Goal: Task Accomplishment & Management: Manage account settings

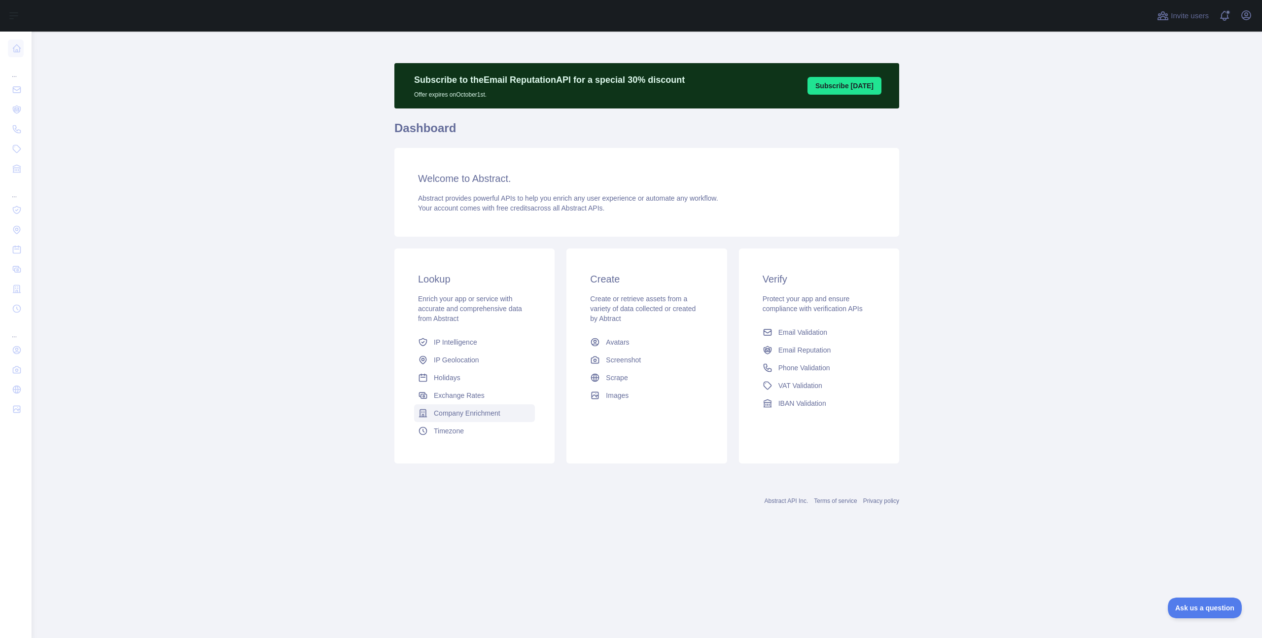
click at [463, 406] on link "Company Enrichment" at bounding box center [474, 413] width 121 height 18
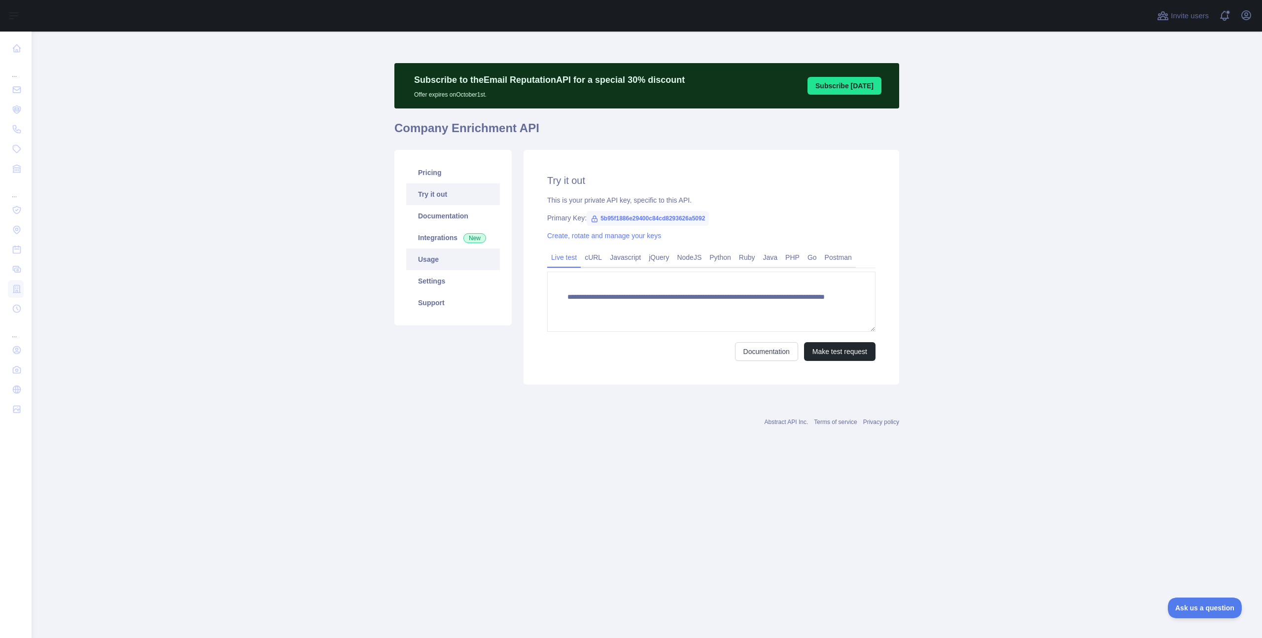
click at [440, 266] on link "Usage" at bounding box center [453, 259] width 94 height 22
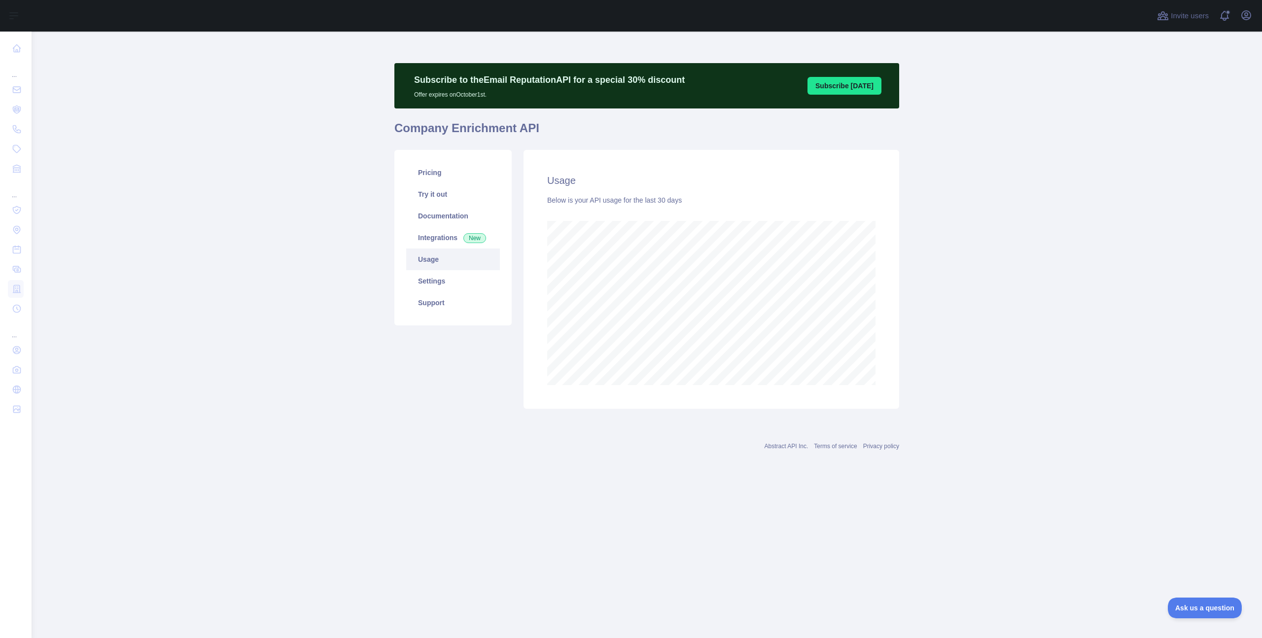
scroll to position [606, 1230]
click at [451, 170] on link "Pricing" at bounding box center [453, 173] width 94 height 22
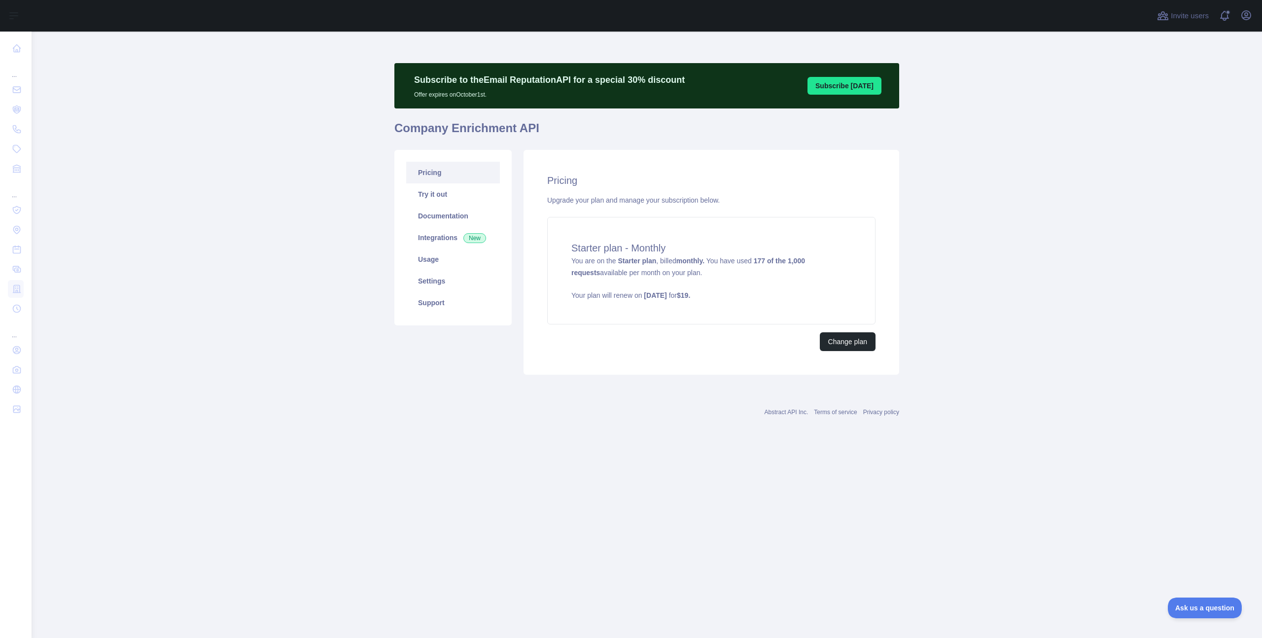
click at [955, 227] on main "Subscribe to the Email Reputation API for a special 30 % discount Offer expires…" at bounding box center [647, 335] width 1230 height 606
click at [858, 336] on button "Change plan" at bounding box center [848, 341] width 56 height 19
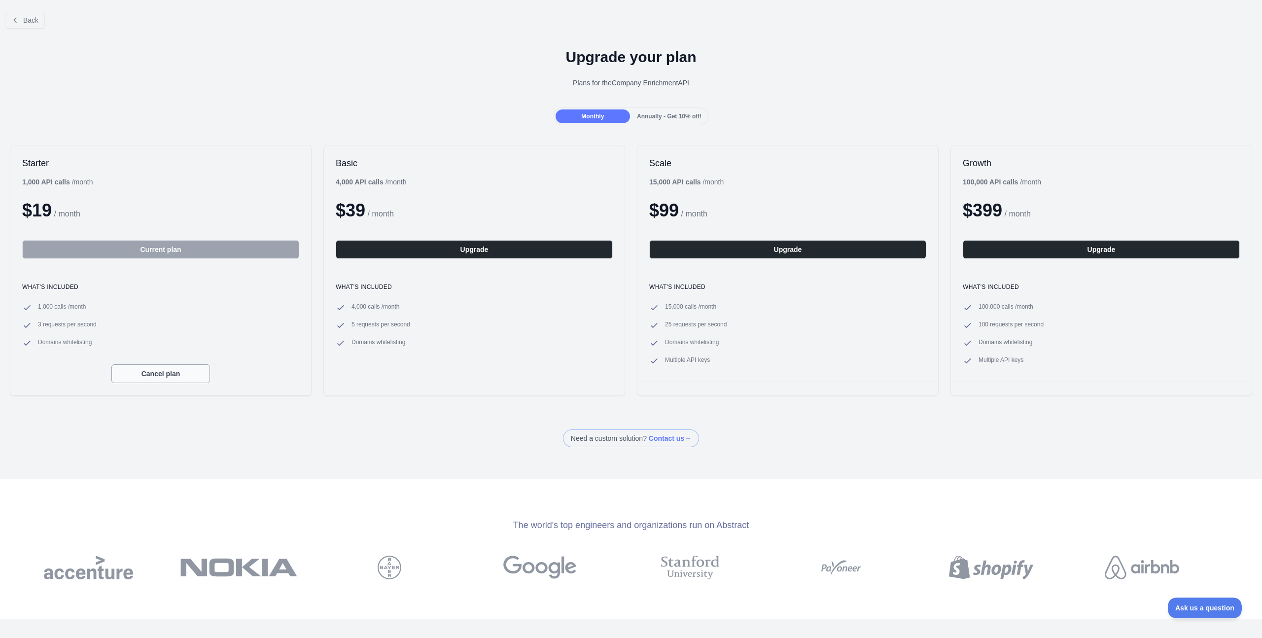
click at [149, 374] on button "Cancel plan" at bounding box center [160, 373] width 99 height 19
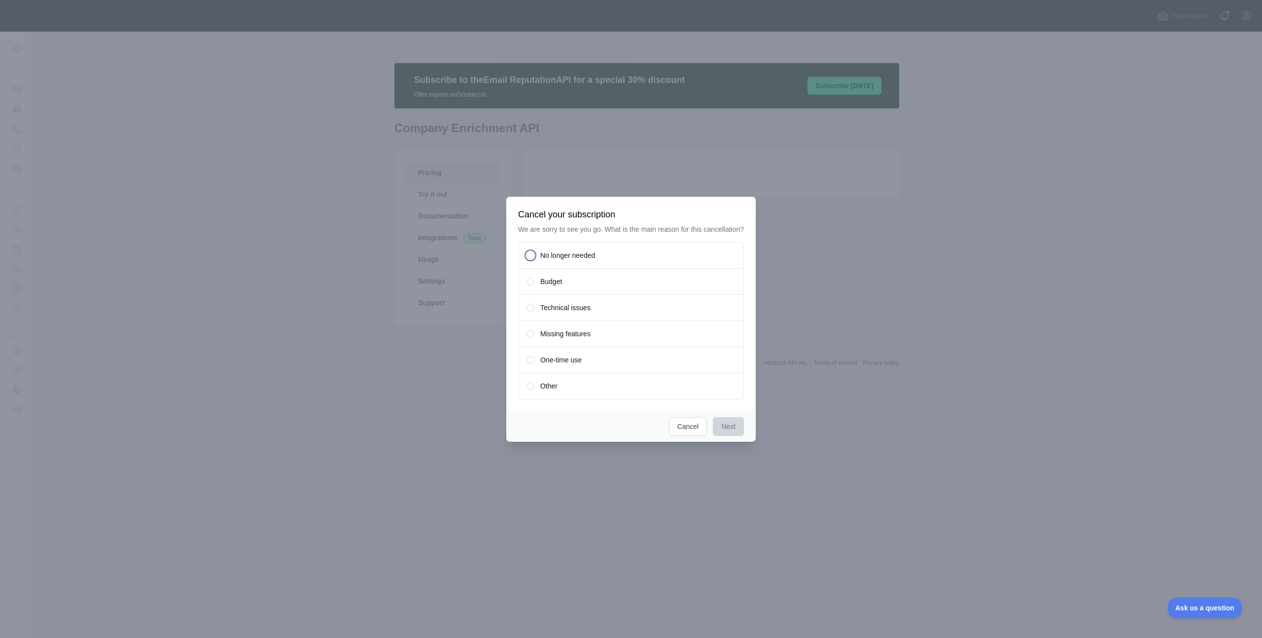
click at [562, 260] on span "No longer needed" at bounding box center [567, 255] width 55 height 10
click at [744, 436] on button "Next" at bounding box center [728, 426] width 31 height 19
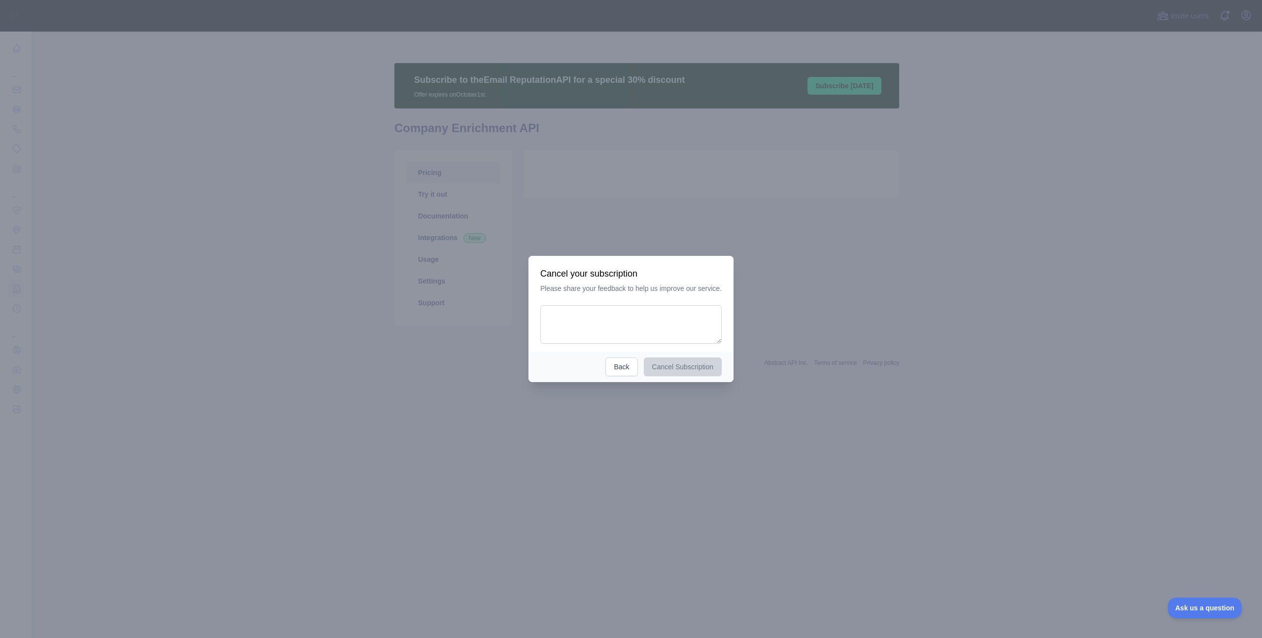
click at [659, 344] on div "Cancel your subscription Please share your feedback to help us improve our serv…" at bounding box center [630, 304] width 205 height 96
click at [659, 321] on textarea at bounding box center [630, 324] width 181 height 38
type textarea "**********"
click at [679, 373] on button "Cancel Subscription" at bounding box center [685, 366] width 78 height 19
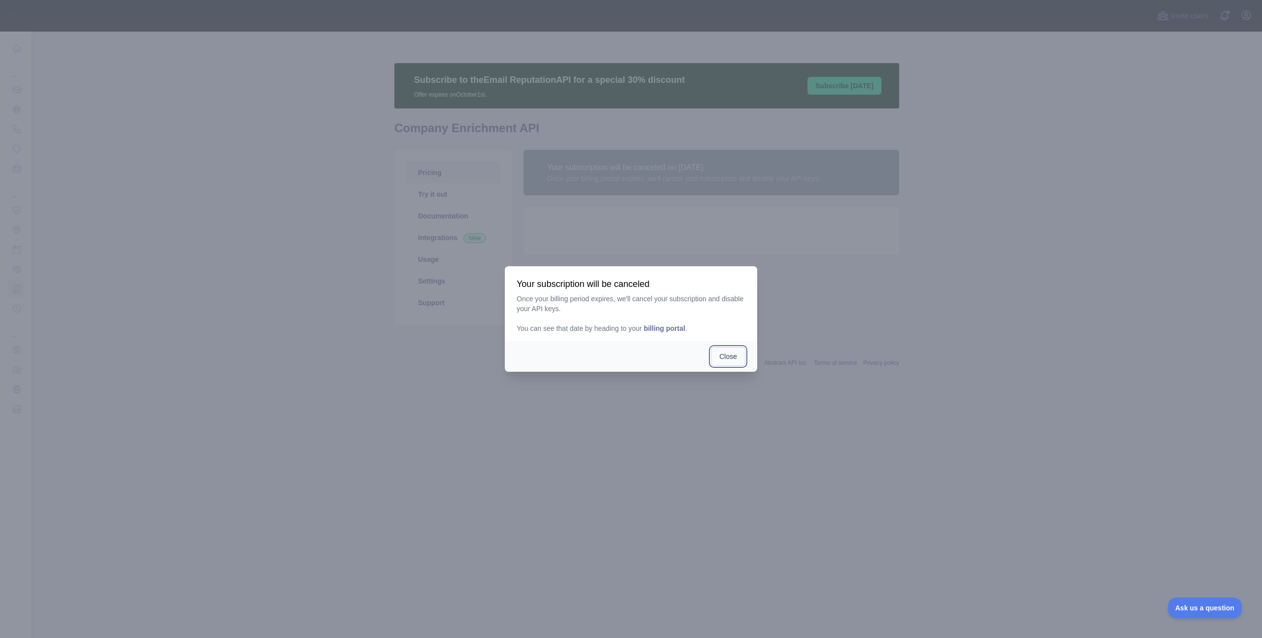
click at [724, 354] on button "Close" at bounding box center [728, 356] width 34 height 19
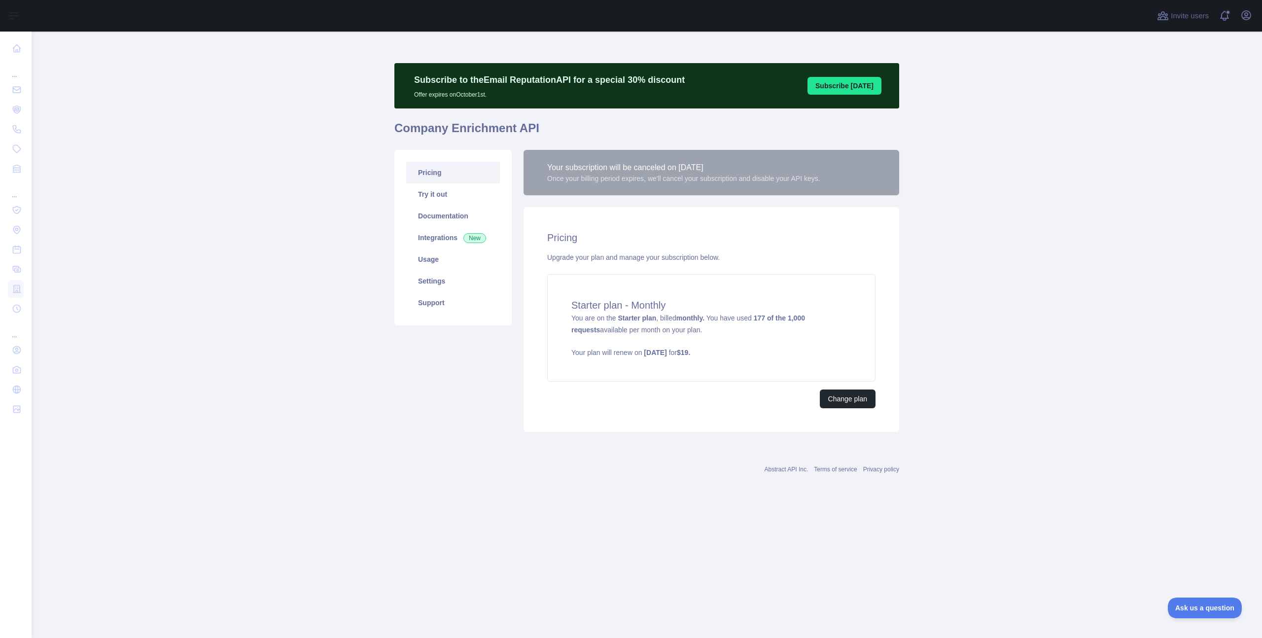
click at [811, 201] on div "Your subscription will be canceled on [DATE] Once your billing period expires, …" at bounding box center [710, 291] width 387 height 282
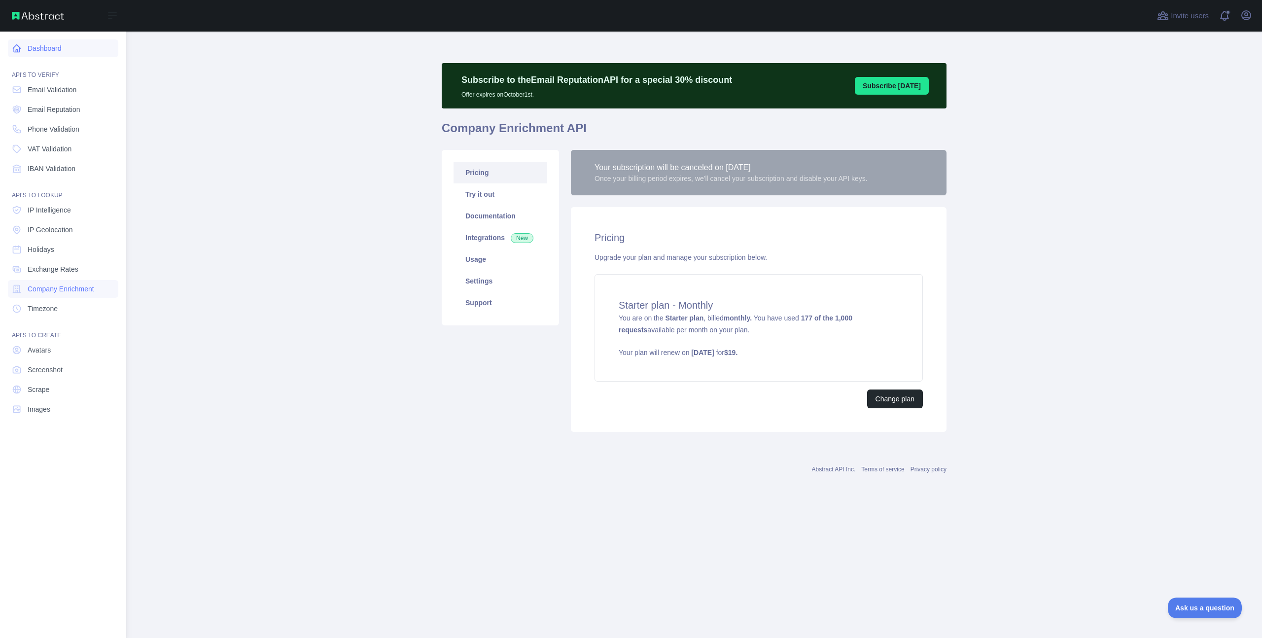
click at [22, 50] on link "Dashboard" at bounding box center [63, 48] width 110 height 18
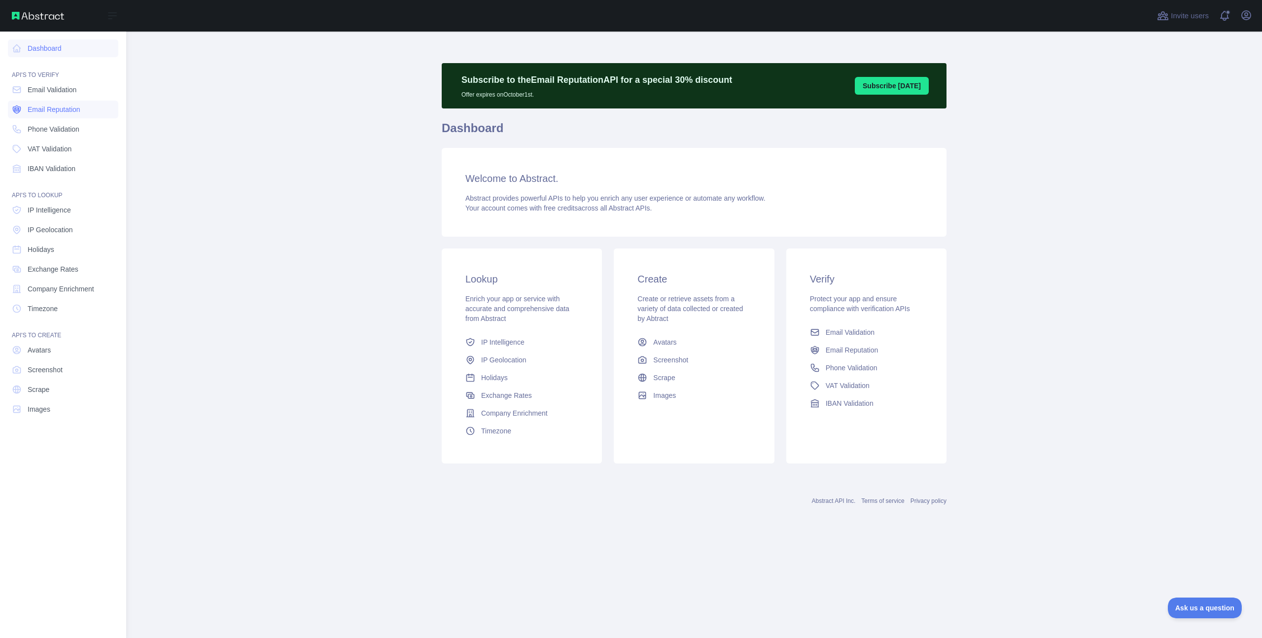
click at [54, 112] on span "Email Reputation" at bounding box center [54, 109] width 53 height 10
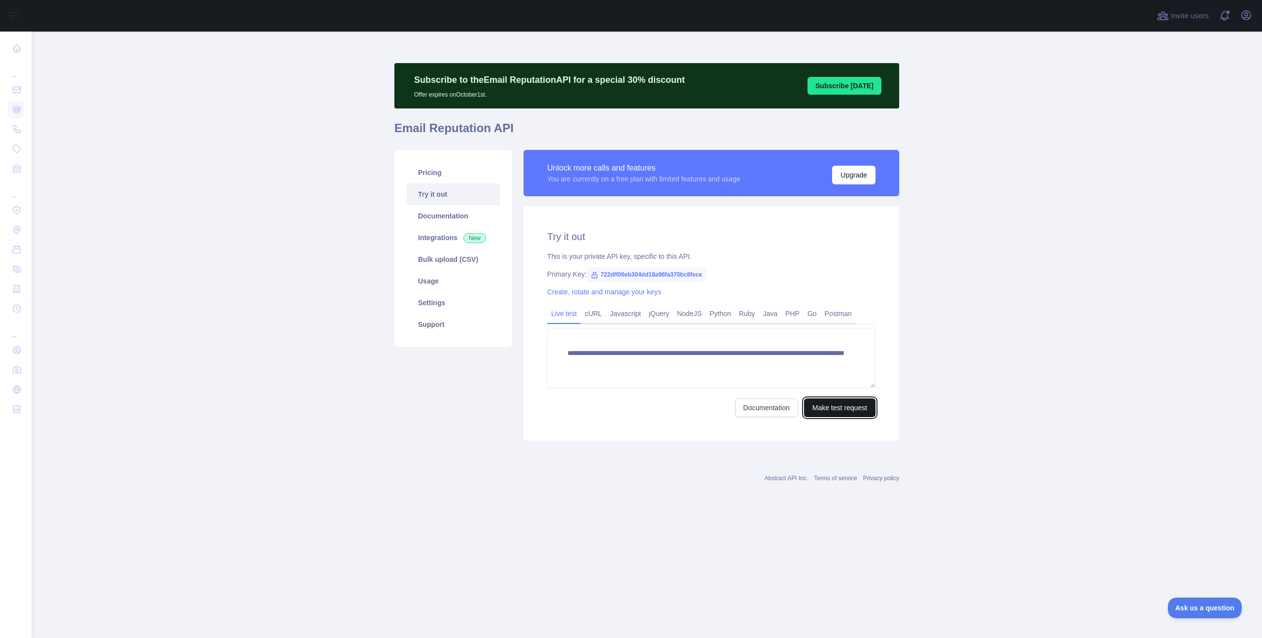
click at [836, 409] on button "Make test request" at bounding box center [839, 407] width 71 height 19
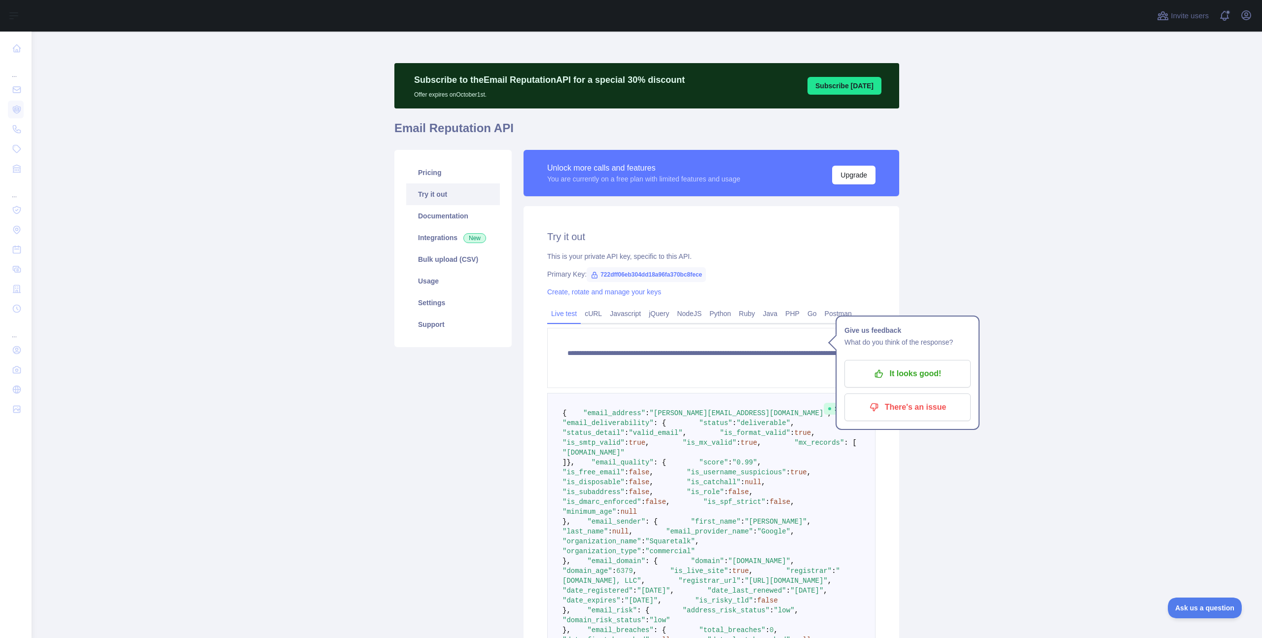
click at [476, 439] on div "Pricing Try it out Documentation Integrations New Bulk upload (CSV) Usage Setti…" at bounding box center [452, 435] width 129 height 570
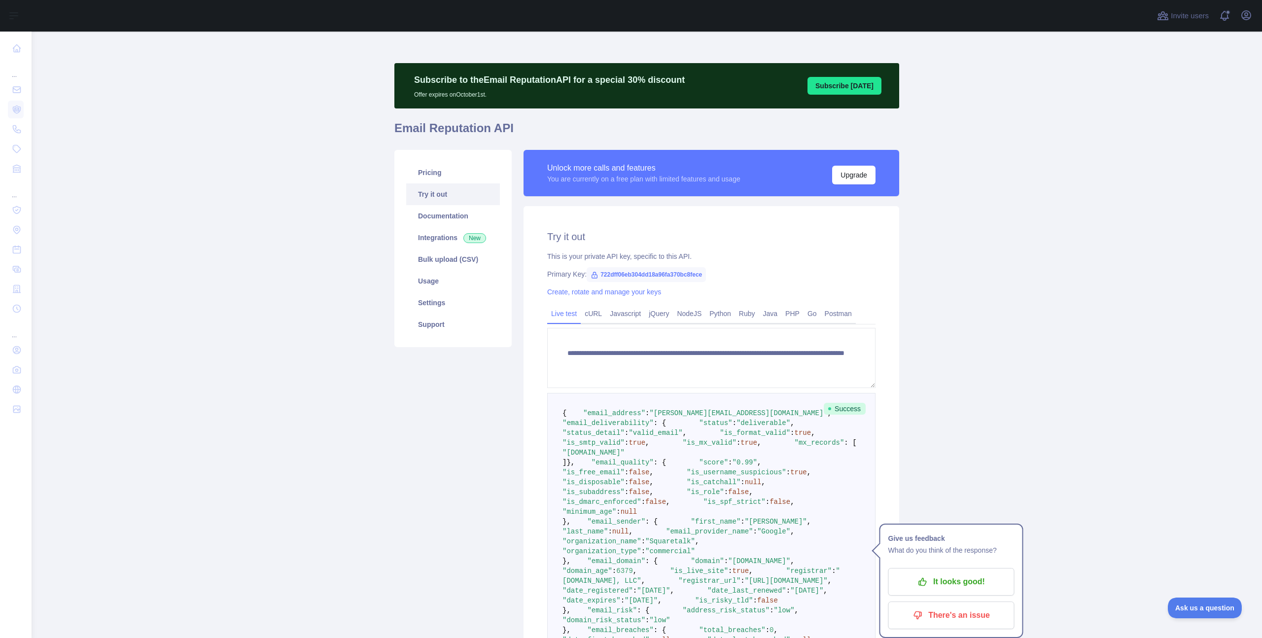
click at [437, 160] on div "Pricing Try it out Documentation Integrations New Bulk upload (CSV) Usage Setti…" at bounding box center [452, 248] width 117 height 197
click at [439, 171] on link "Pricing" at bounding box center [453, 173] width 94 height 22
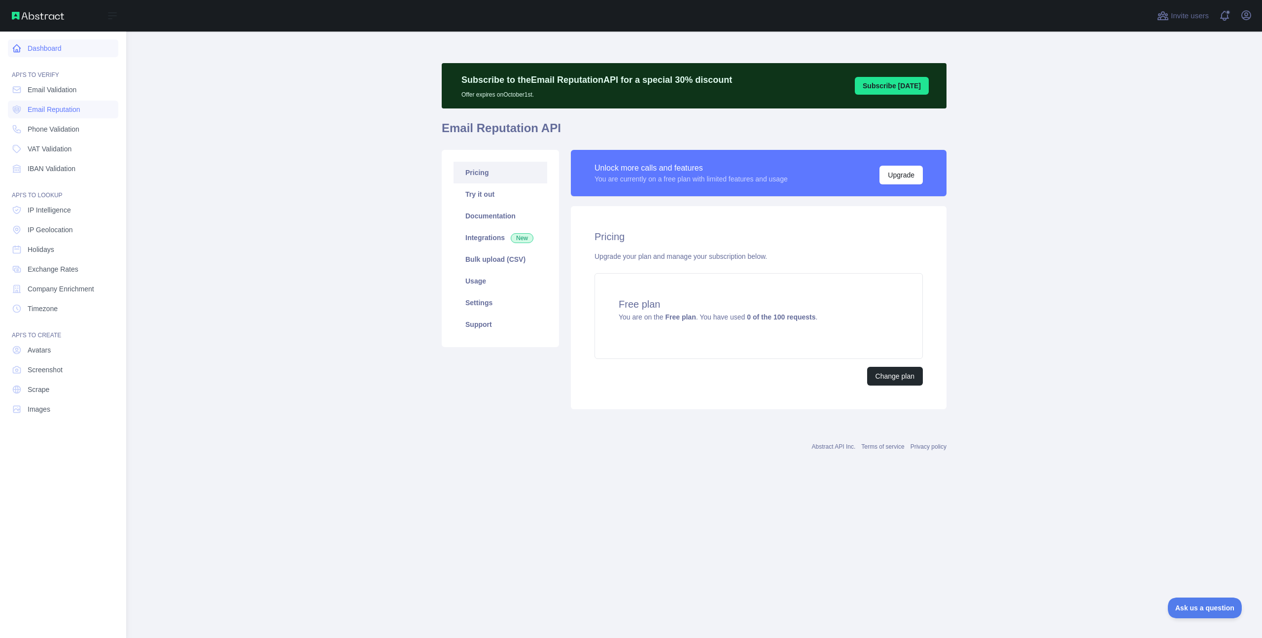
click at [18, 47] on icon at bounding box center [17, 48] width 10 height 10
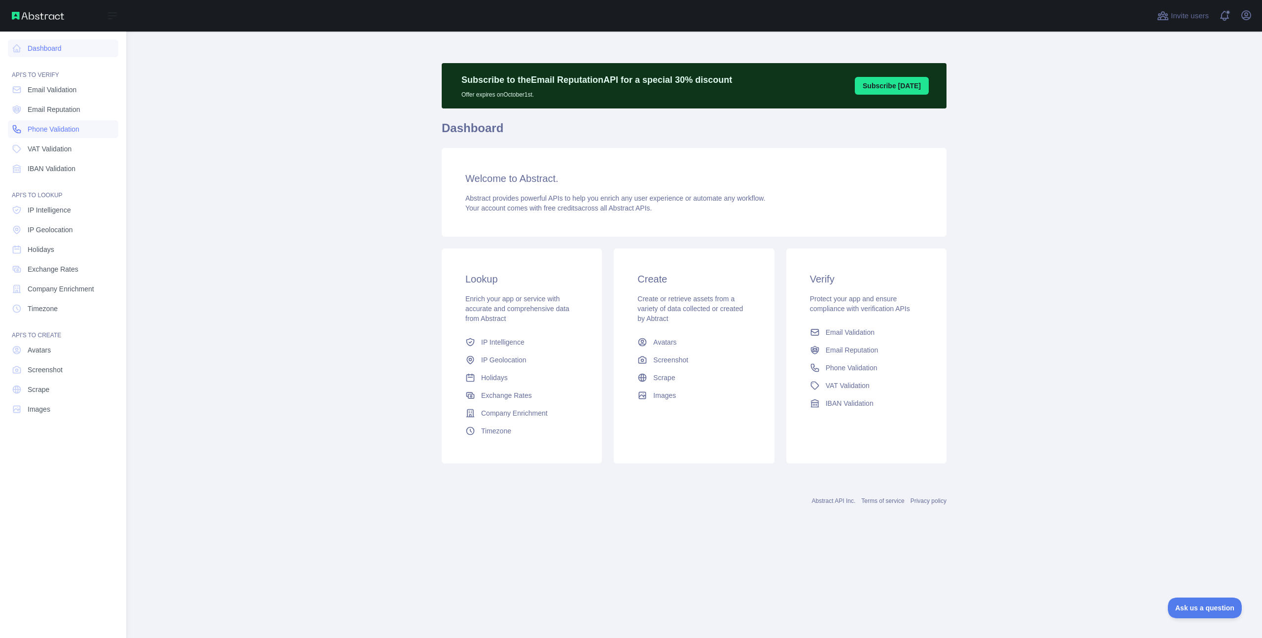
click at [58, 131] on span "Phone Validation" at bounding box center [54, 129] width 52 height 10
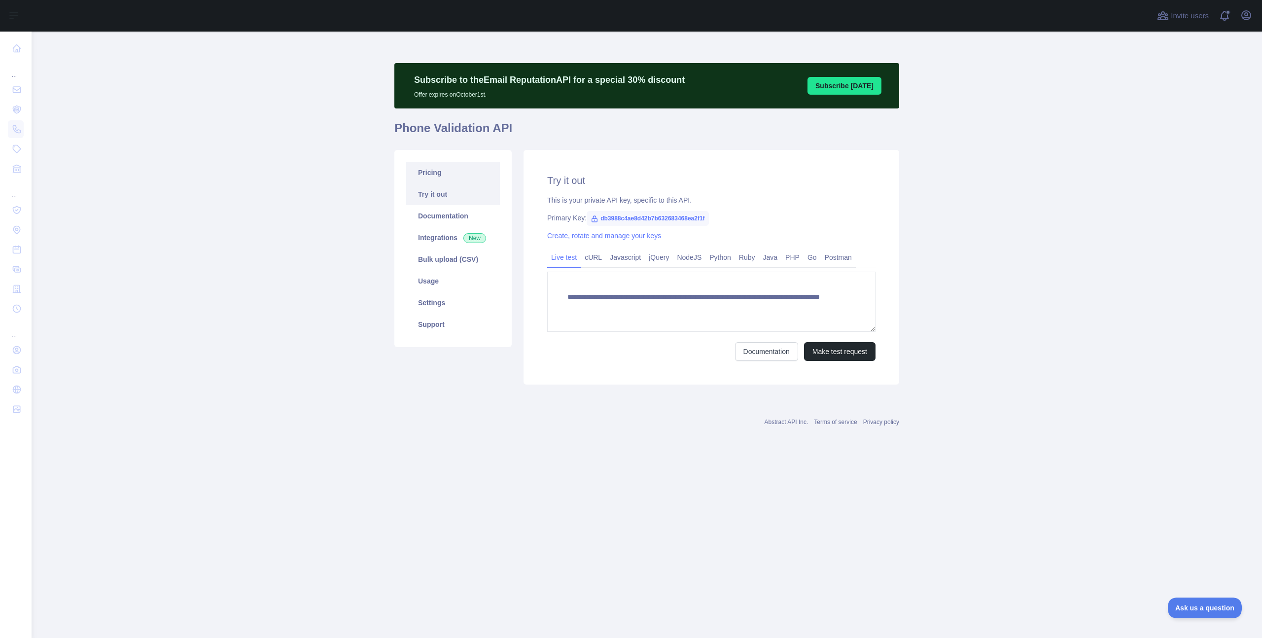
click at [439, 175] on link "Pricing" at bounding box center [453, 173] width 94 height 22
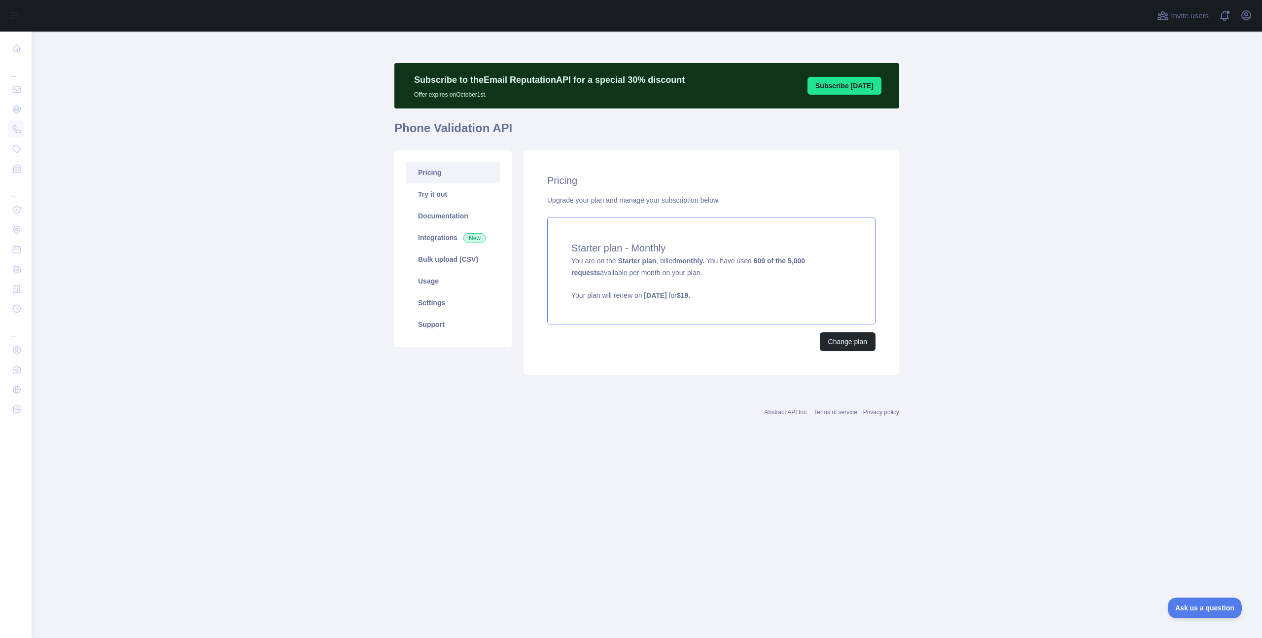
click at [811, 279] on div "Starter plan - Monthly You are on the Starter plan , billed monthly. You have u…" at bounding box center [711, 270] width 328 height 107
click at [339, 169] on main "Subscribe to the Email Reputation API for a special 30 % discount Offer expires…" at bounding box center [647, 335] width 1230 height 606
